Goal: Task Accomplishment & Management: Manage account settings

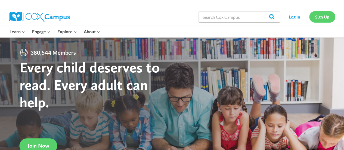
click at [310, 15] on link "Sign Up" at bounding box center [322, 16] width 26 height 11
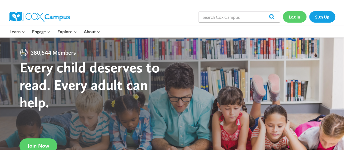
click at [302, 20] on link "Log In" at bounding box center [295, 16] width 24 height 11
